Goal: Information Seeking & Learning: Find specific fact

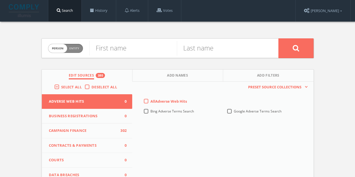
click at [123, 59] on div "Person Entity person First name Last name Edit Sources 380 Add Names Add Filter…" at bounding box center [177, 165] width 281 height 287
click at [123, 52] on input "text" at bounding box center [133, 48] width 88 height 15
type input "[PERSON_NAME]"
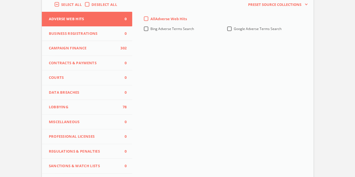
scroll to position [84, 0]
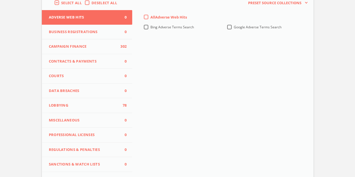
type input "Brown"
click at [83, 101] on button "Lobbying 78" at bounding box center [87, 105] width 91 height 15
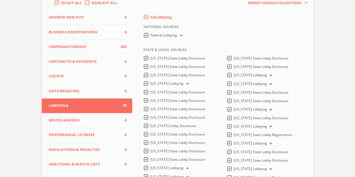
click at [150, 35] on label "Federal Lobbying" at bounding box center [166, 35] width 33 height 5
click at [0, 0] on Lobbying-all "Federal Lobbying" at bounding box center [0, 0] width 0 height 0
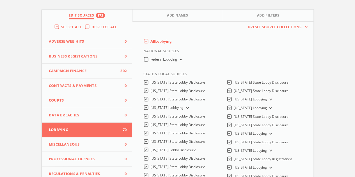
scroll to position [0, 0]
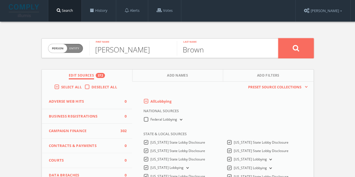
click at [305, 45] on button at bounding box center [295, 48] width 35 height 20
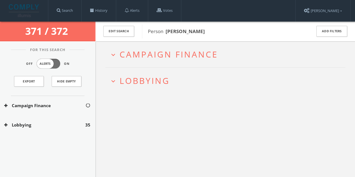
click at [57, 127] on button "Lobbying" at bounding box center [44, 125] width 81 height 6
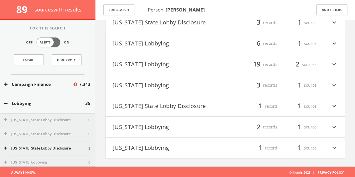
click at [176, 106] on button "[US_STATE] State Lobby Disclosure" at bounding box center [169, 107] width 113 height 10
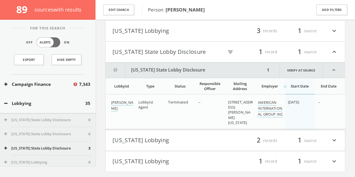
scroll to position [152, 0]
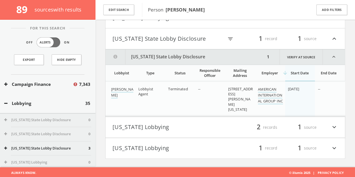
click at [169, 128] on button "[US_STATE] Lobbying" at bounding box center [169, 128] width 113 height 10
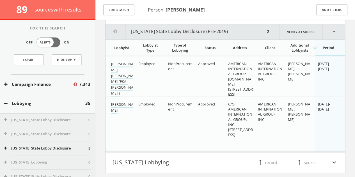
scroll to position [269, 0]
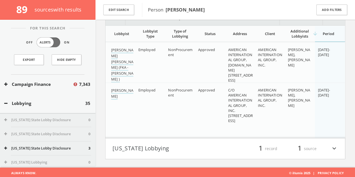
click at [223, 144] on button "[US_STATE] Lobbying" at bounding box center [169, 149] width 113 height 10
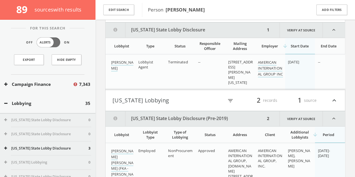
scroll to position [95, 0]
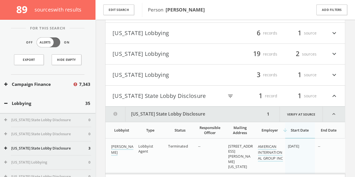
click at [198, 95] on button "[US_STATE] State Lobby Disclosure" at bounding box center [168, 96] width 111 height 10
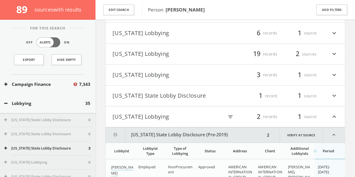
click at [189, 72] on button "[US_STATE] Lobbying" at bounding box center [169, 75] width 113 height 10
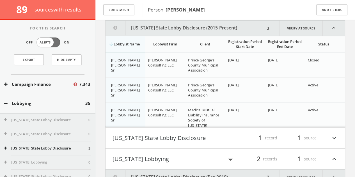
click at [159, 143] on h4 "[US_STATE] State Lobby Disclosure filter_list 1 record 1 source expand_more" at bounding box center [224, 138] width 239 height 21
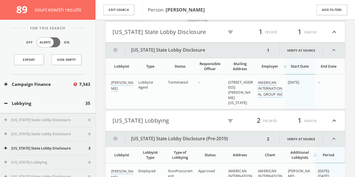
scroll to position [260, 0]
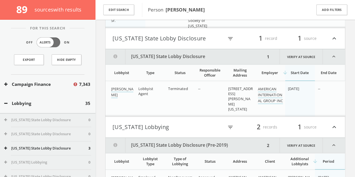
click at [164, 40] on button "[US_STATE] State Lobby Disclosure" at bounding box center [168, 39] width 111 height 10
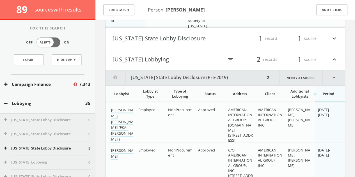
click at [162, 58] on button "[US_STATE] Lobbying" at bounding box center [168, 60] width 111 height 10
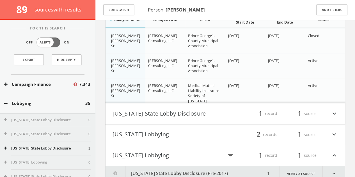
scroll to position [146, 0]
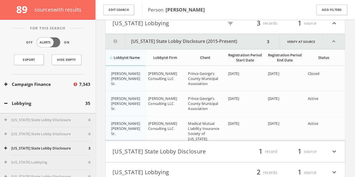
click at [185, 25] on button "[US_STATE] Lobbying" at bounding box center [168, 24] width 111 height 10
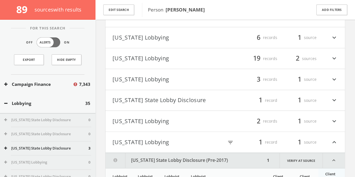
click at [153, 58] on button "[US_STATE] Lobbying" at bounding box center [169, 59] width 113 height 10
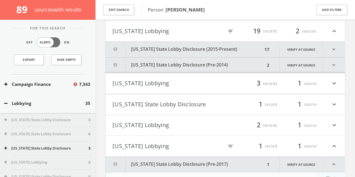
scroll to position [118, 0]
click at [346, 87] on div "expand_more Campaign Finance expand_less Lobbying [US_STATE] State Lobby Disclo…" at bounding box center [225, 67] width 260 height 329
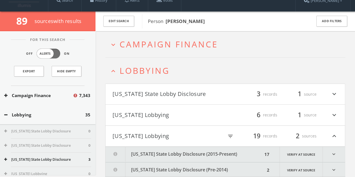
scroll to position [6, 0]
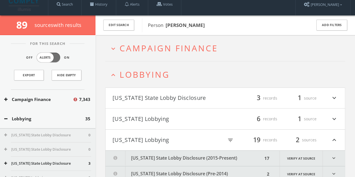
click at [124, 74] on span "Lobbying" at bounding box center [145, 75] width 50 height 12
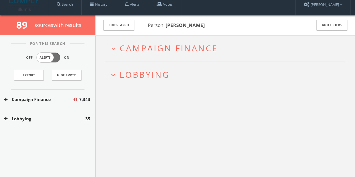
click at [124, 74] on span "Lobbying" at bounding box center [145, 75] width 50 height 12
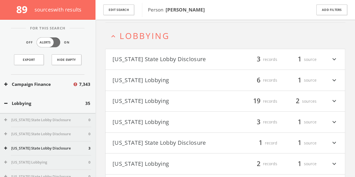
click at [129, 38] on span "Lobbying" at bounding box center [145, 36] width 50 height 12
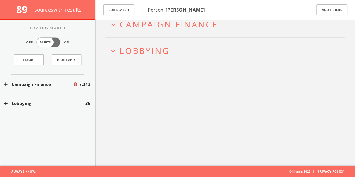
scroll to position [33, 0]
drag, startPoint x: 352, startPoint y: 82, endPoint x: 342, endPoint y: 83, distance: 9.6
click at [352, 82] on div "expand_more Campaign Finance expand_more Lobbying" at bounding box center [225, 77] width 260 height 177
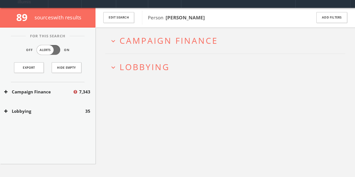
scroll to position [0, 0]
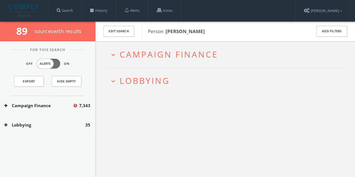
click at [123, 85] on span "Lobbying" at bounding box center [145, 81] width 50 height 12
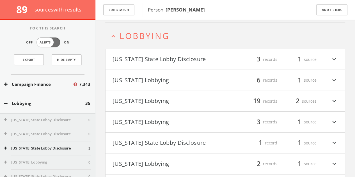
click at [338, 63] on h4 "[US_STATE] State Lobby Disclosure filter_list 3 records 1 source expand_more" at bounding box center [224, 59] width 239 height 21
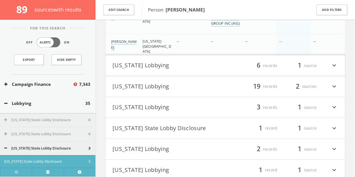
click at [339, 65] on h4 "[US_STATE] Lobbying filter_list 6 records 1 source expand_more" at bounding box center [224, 65] width 239 height 21
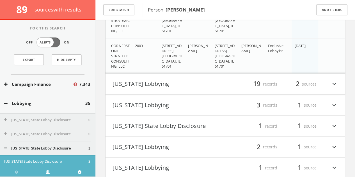
click at [338, 76] on h4 "[US_STATE] Lobbying filter_list 19 records 2 sources expand_more" at bounding box center [224, 84] width 239 height 21
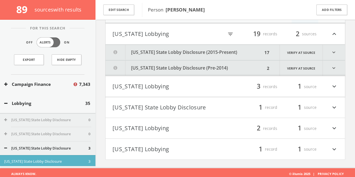
click at [339, 50] on icon "expand_more" at bounding box center [334, 52] width 22 height 15
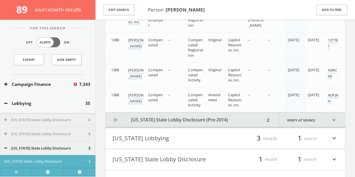
scroll to position [980, 0]
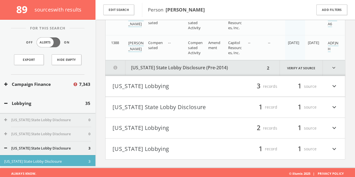
click at [336, 82] on icon "expand_more" at bounding box center [334, 87] width 7 height 10
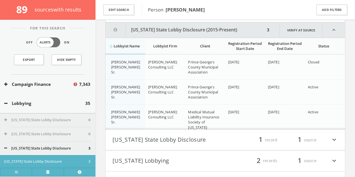
scroll to position [1056, 0]
